Goal: Information Seeking & Learning: Learn about a topic

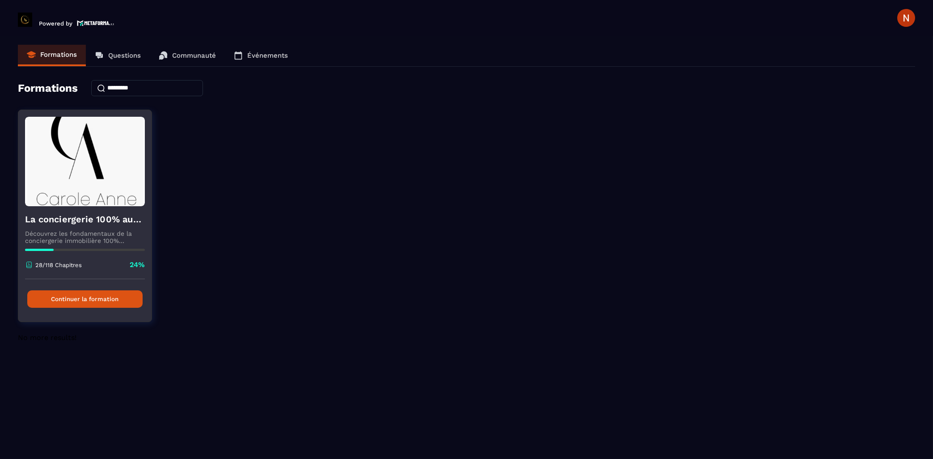
click at [106, 301] on button "Continuer la formation" at bounding box center [84, 298] width 115 height 17
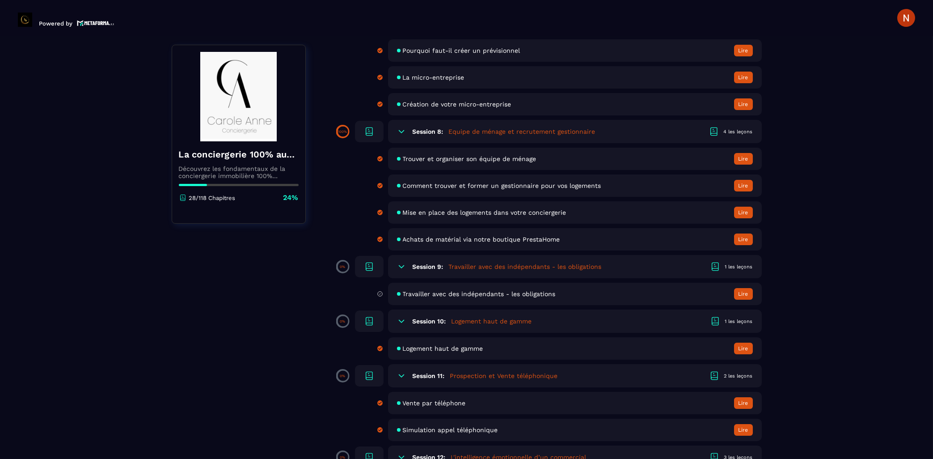
scroll to position [863, 0]
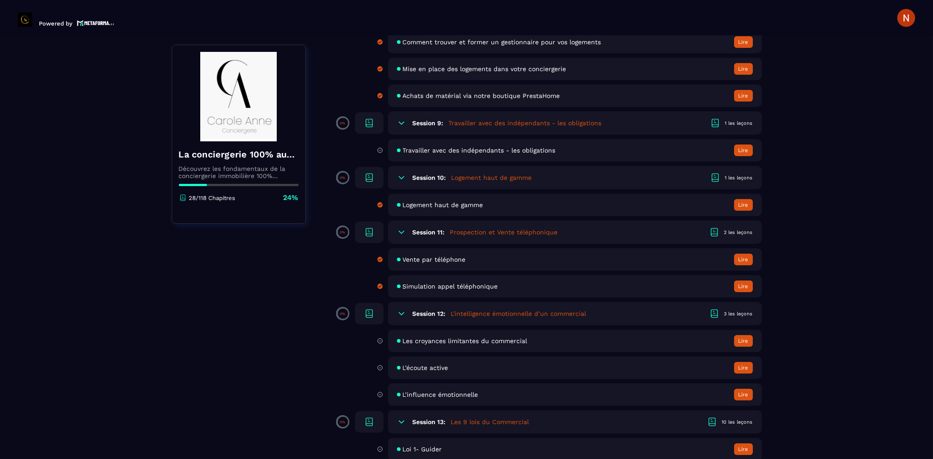
click at [403, 237] on icon at bounding box center [401, 232] width 9 height 9
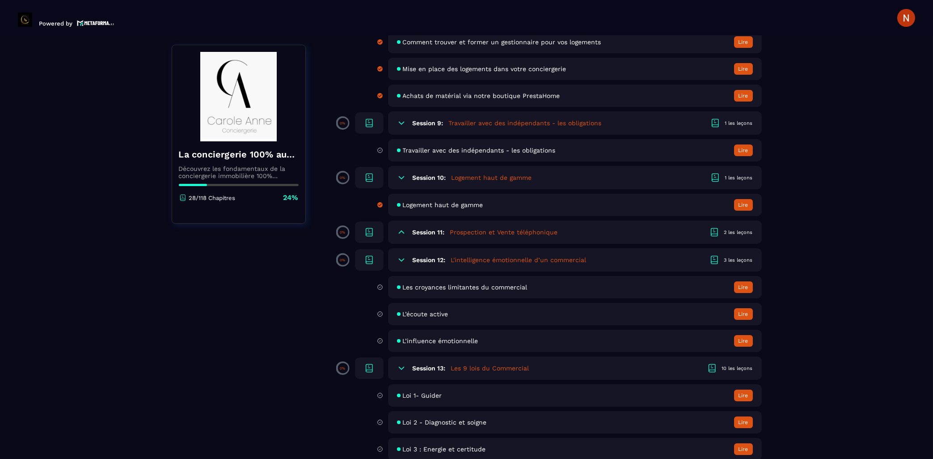
click at [403, 233] on icon at bounding box center [401, 232] width 5 height 3
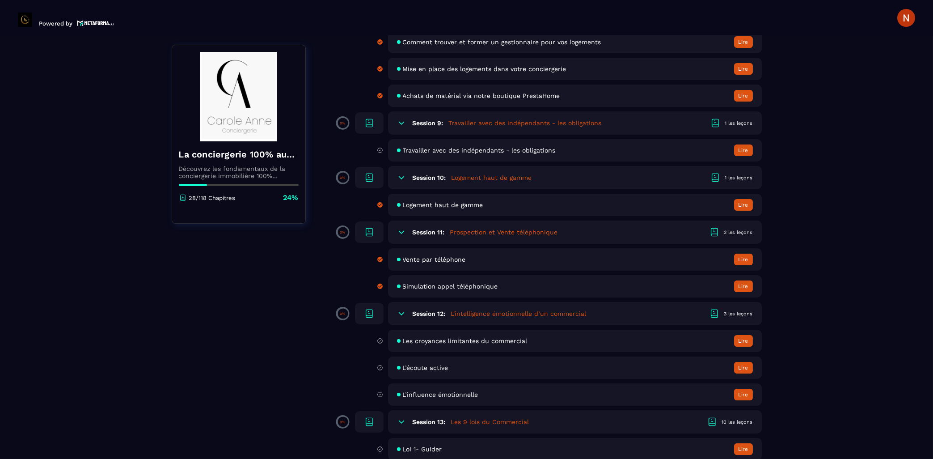
click at [398, 318] on icon at bounding box center [401, 313] width 9 height 9
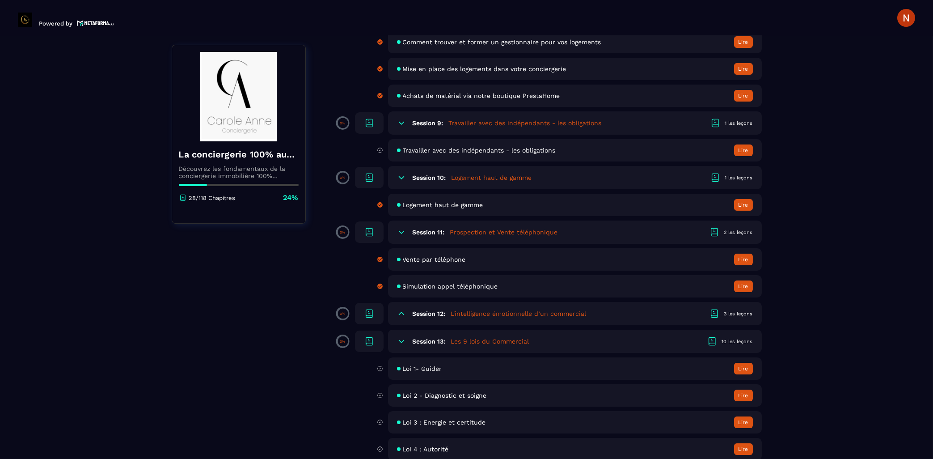
click at [398, 318] on icon at bounding box center [401, 313] width 9 height 9
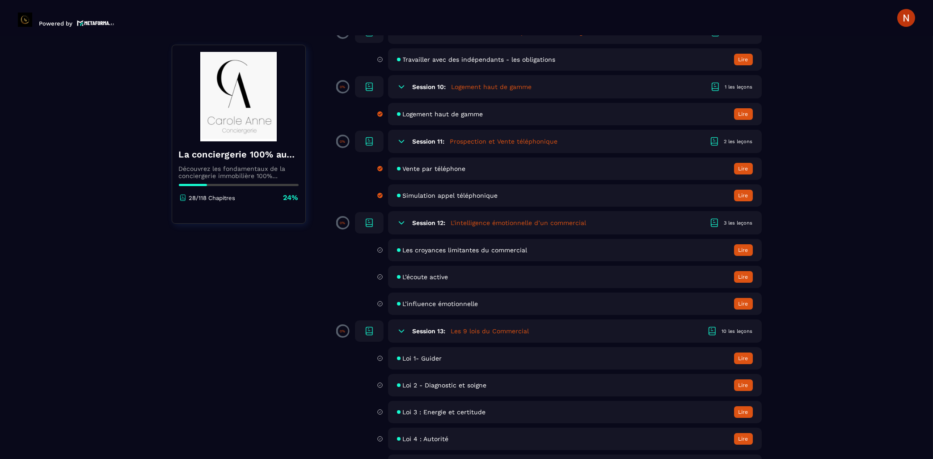
scroll to position [959, 0]
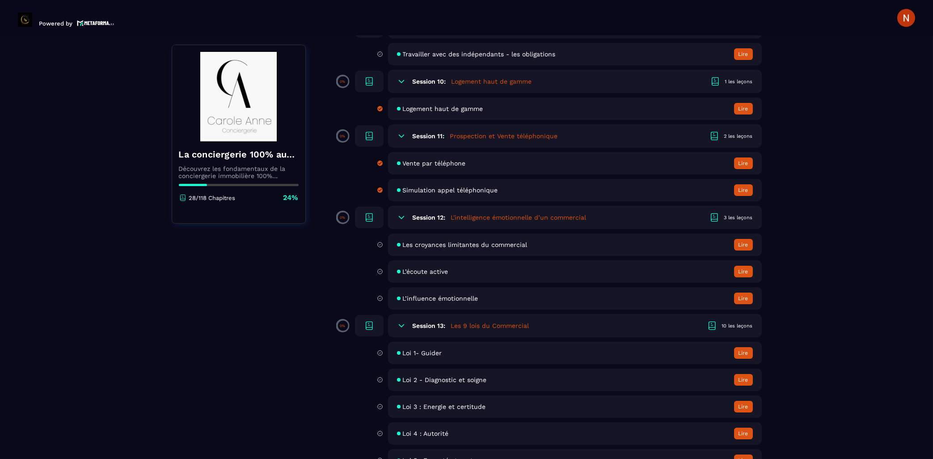
click at [442, 248] on span "Les croyances limitantes du commercial" at bounding box center [465, 244] width 125 height 7
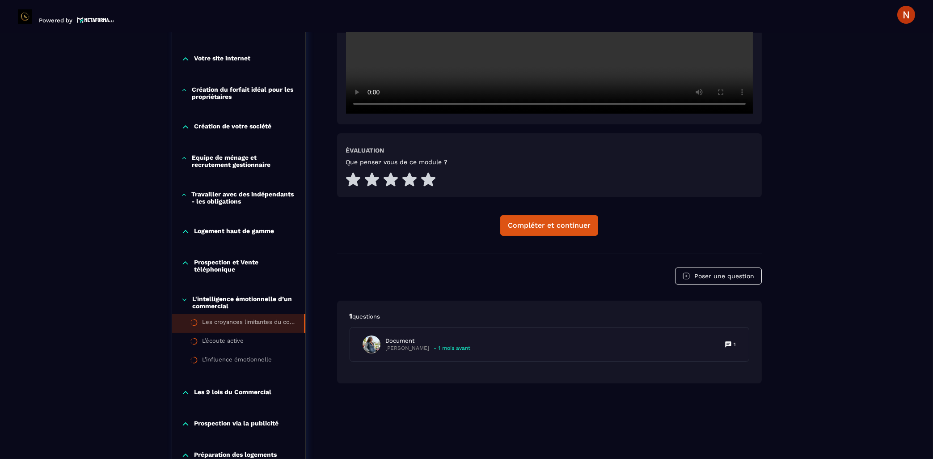
scroll to position [379, 0]
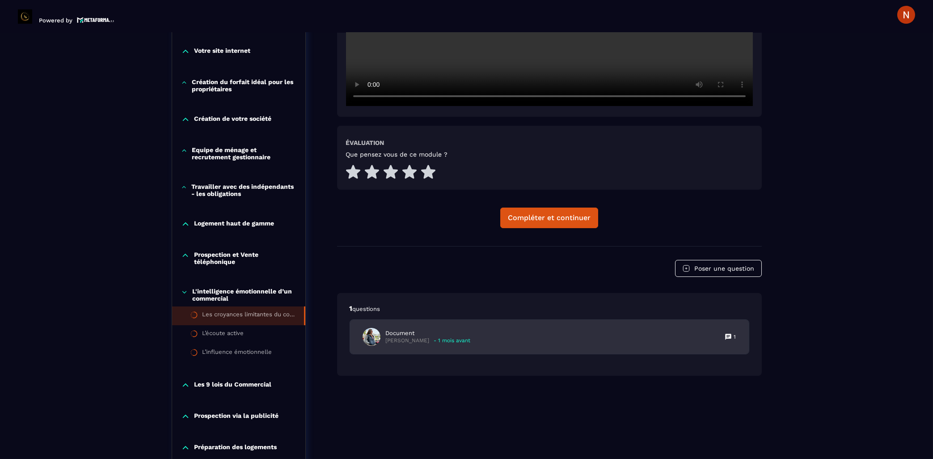
click at [419, 329] on p "Document" at bounding box center [428, 333] width 85 height 8
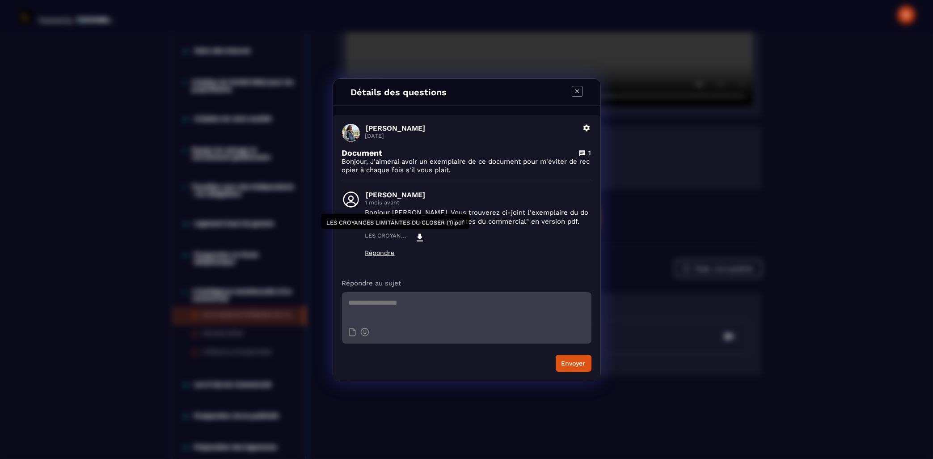
click at [415, 237] on icon "Modal window" at bounding box center [420, 237] width 11 height 11
click at [576, 89] on icon "Modal window" at bounding box center [577, 91] width 11 height 11
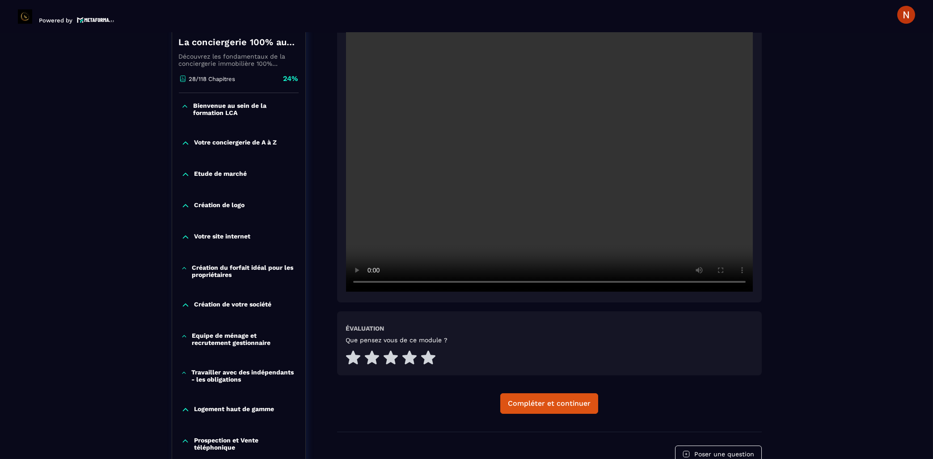
scroll to position [187, 0]
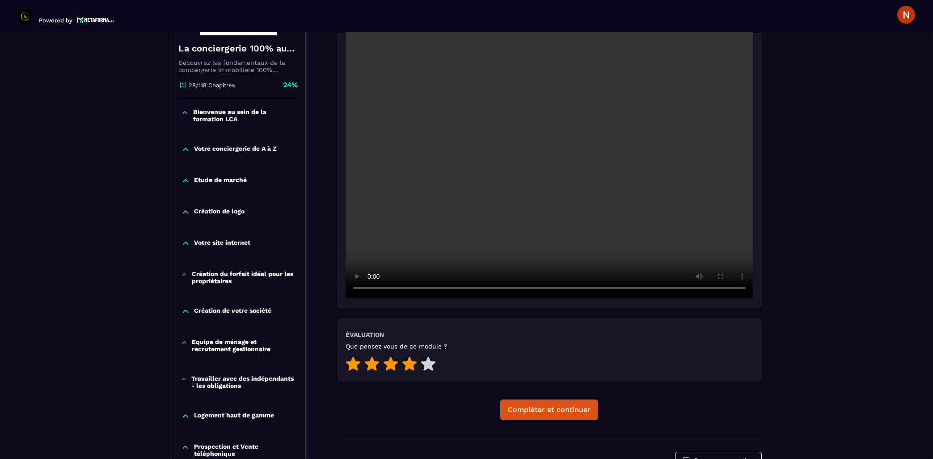
click at [411, 356] on icon at bounding box center [409, 363] width 14 height 14
click at [567, 405] on div "Compléter et continuer" at bounding box center [549, 409] width 83 height 9
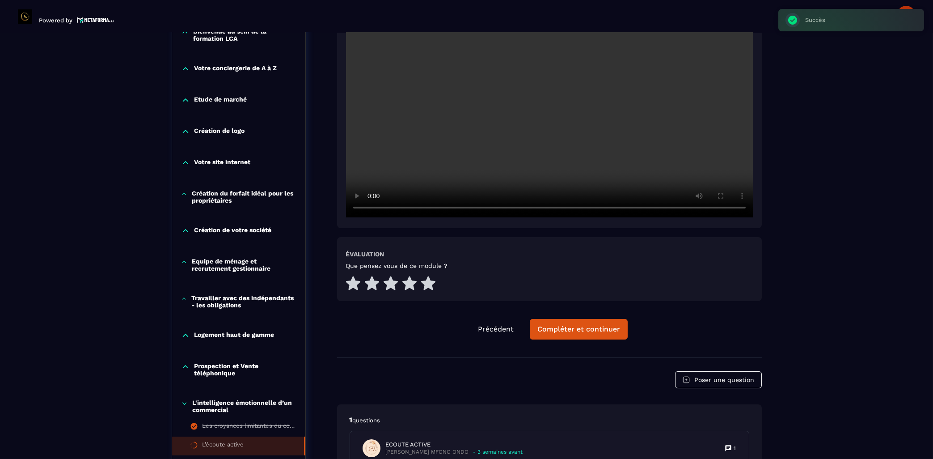
scroll to position [332, 0]
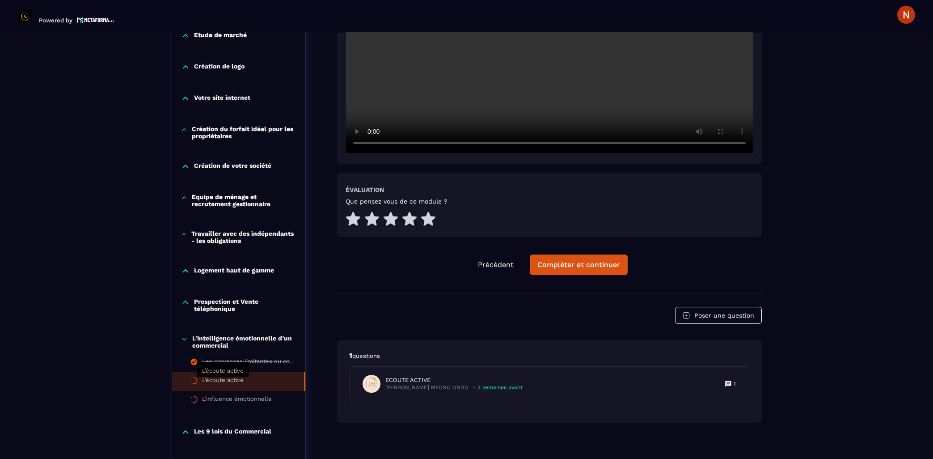
click at [224, 383] on div "L’écoute active" at bounding box center [224, 382] width 42 height 10
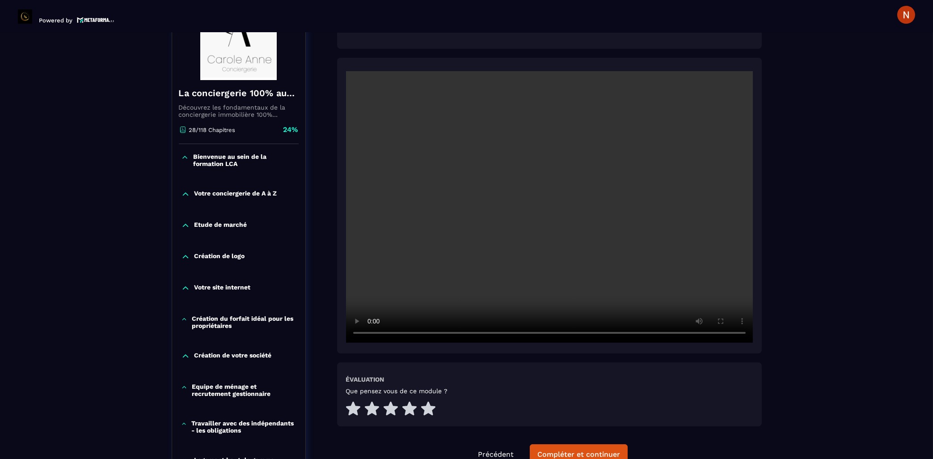
scroll to position [92, 0]
